Goal: Find specific page/section: Find specific page/section

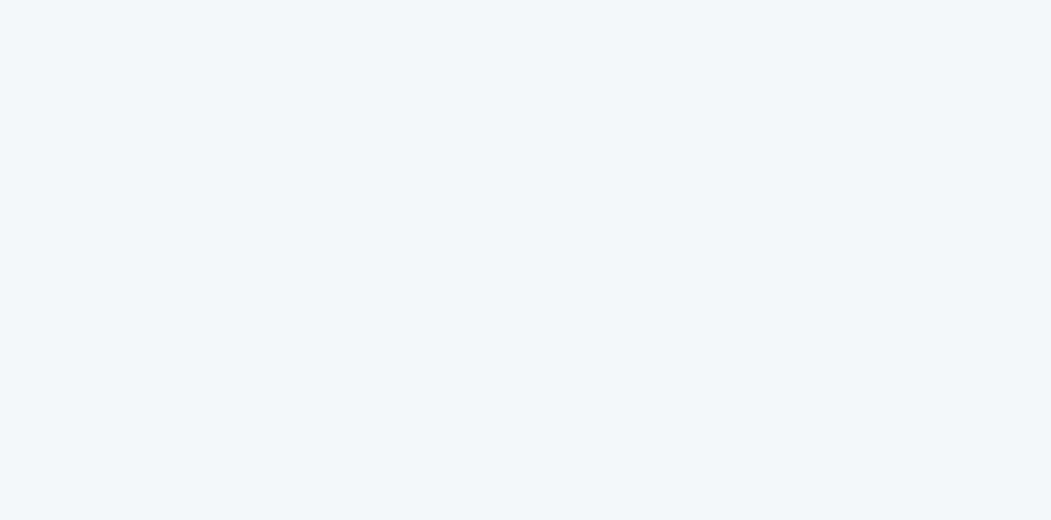
type input "matt.mcglamery@haulerhero.com"
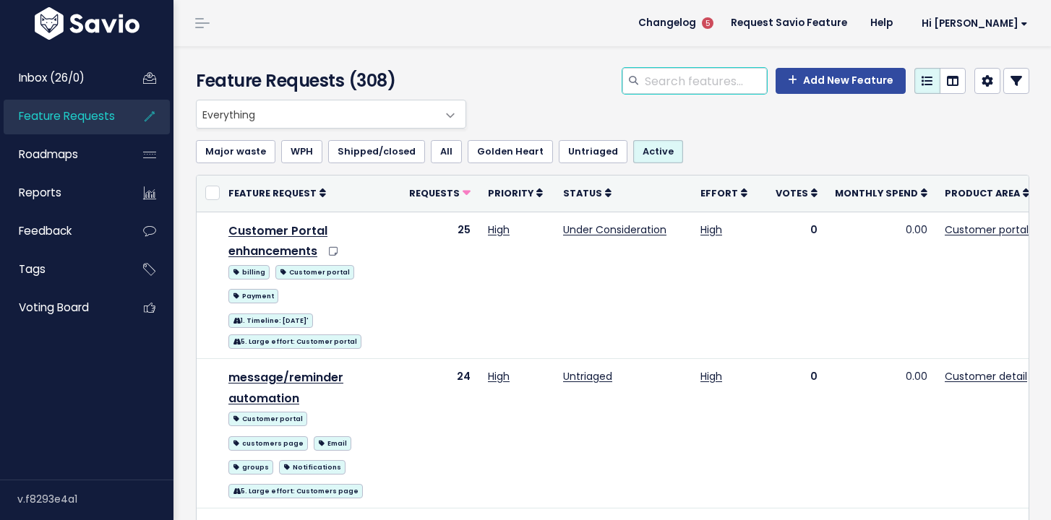
click at [716, 82] on input "search" at bounding box center [705, 81] width 124 height 26
type input "roll"
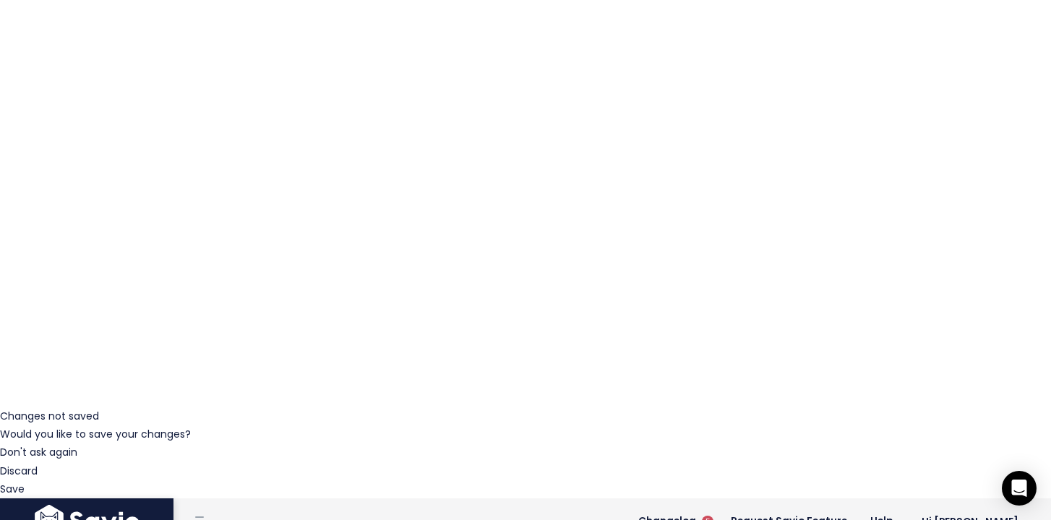
scroll to position [0, 40]
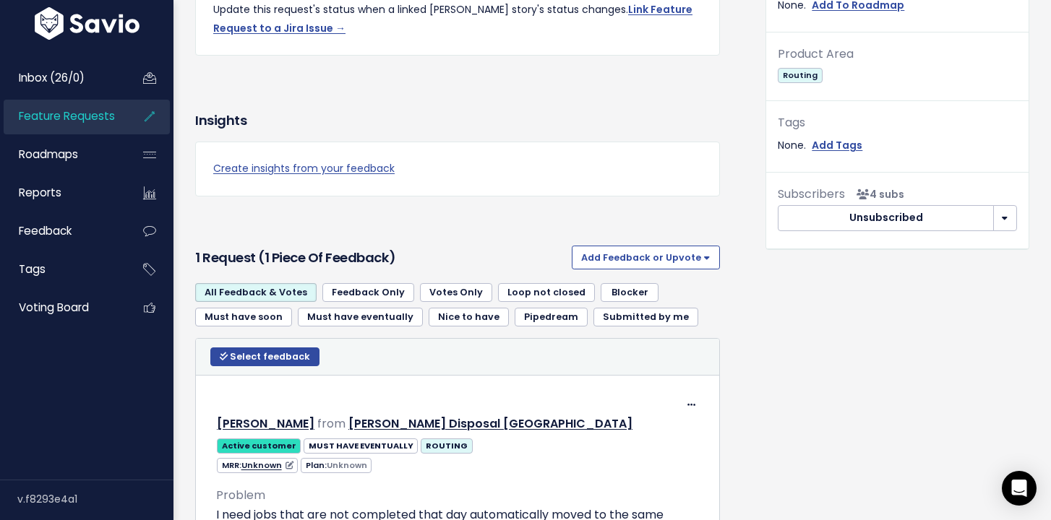
scroll to position [710, 0]
